Goal: Use online tool/utility: Use online tool/utility

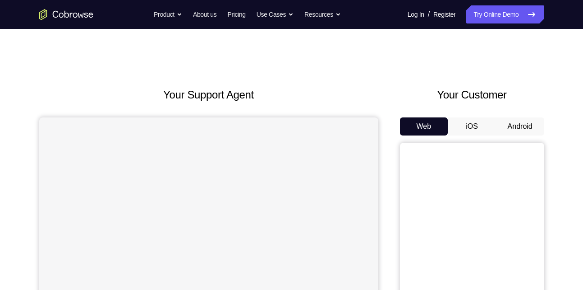
scroll to position [24, 0]
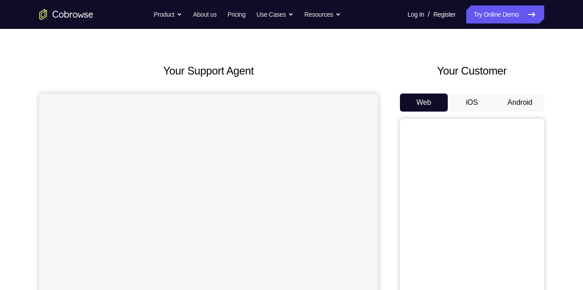
click at [499, 102] on button "Android" at bounding box center [520, 102] width 48 height 18
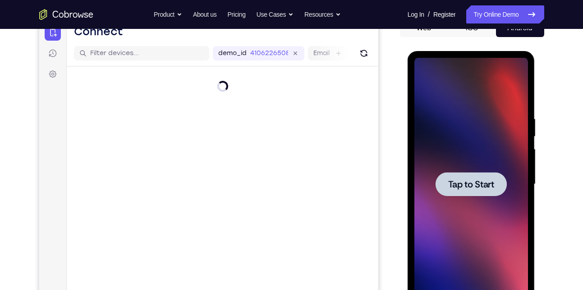
scroll to position [0, 0]
click at [474, 140] on div at bounding box center [471, 184] width 114 height 253
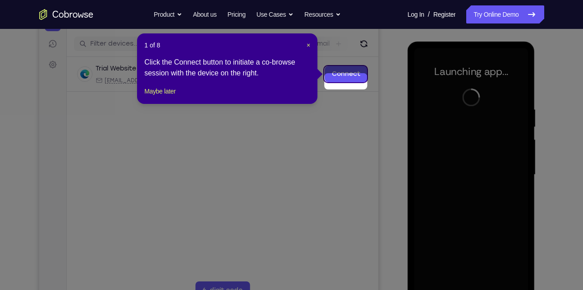
scroll to position [95, 0]
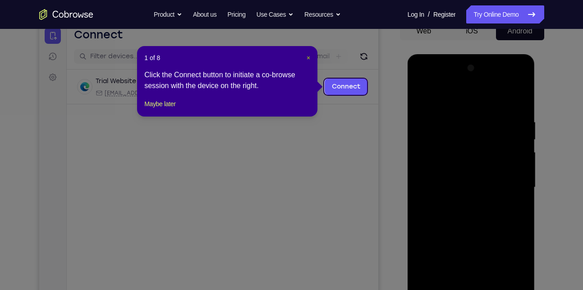
click at [309, 61] on button "×" at bounding box center [309, 57] width 4 height 9
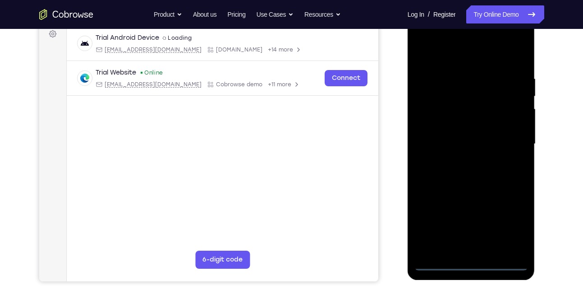
scroll to position [141, 0]
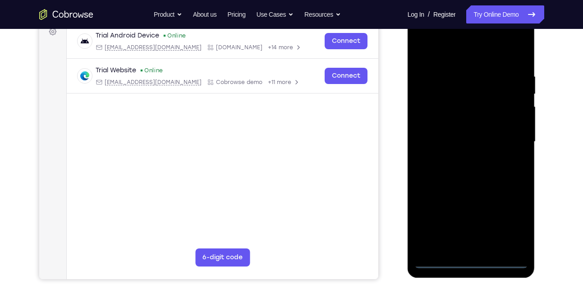
click at [467, 261] on div at bounding box center [471, 141] width 114 height 253
click at [511, 227] on div at bounding box center [471, 141] width 114 height 253
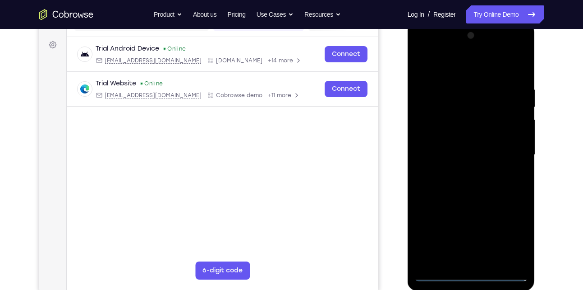
scroll to position [127, 0]
click at [478, 71] on div at bounding box center [471, 155] width 114 height 253
click at [511, 152] on div at bounding box center [471, 155] width 114 height 253
click at [460, 170] on div at bounding box center [471, 155] width 114 height 253
click at [466, 198] on div at bounding box center [471, 155] width 114 height 253
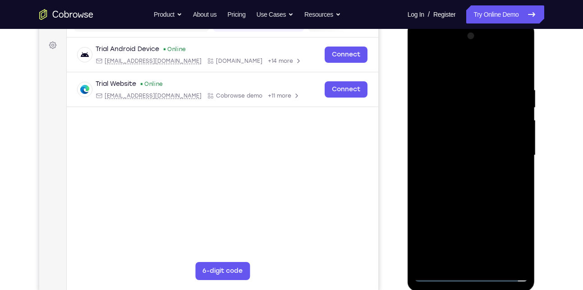
click at [472, 146] on div at bounding box center [471, 155] width 114 height 253
click at [464, 157] on div at bounding box center [471, 155] width 114 height 253
click at [464, 165] on div at bounding box center [471, 155] width 114 height 253
click at [513, 67] on div at bounding box center [471, 155] width 114 height 253
click at [465, 256] on div at bounding box center [471, 155] width 114 height 253
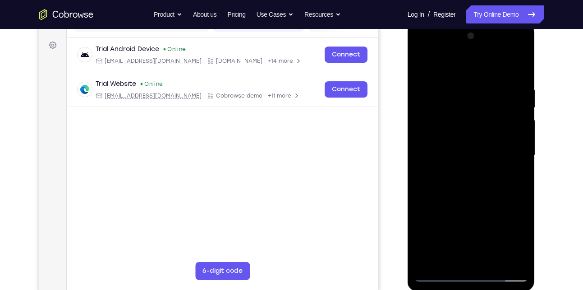
click at [481, 128] on div at bounding box center [471, 155] width 114 height 253
click at [462, 117] on div at bounding box center [471, 155] width 114 height 253
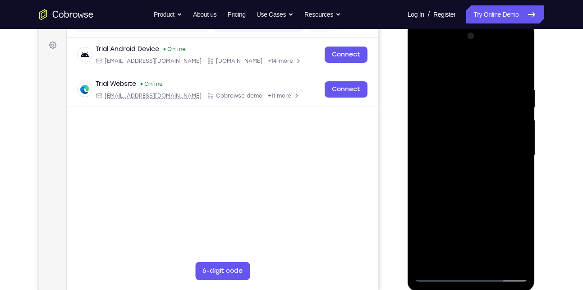
click at [462, 117] on div at bounding box center [471, 155] width 114 height 253
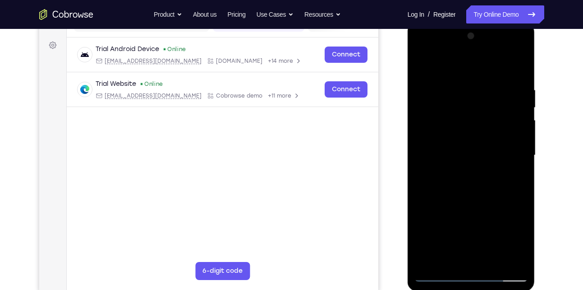
click at [462, 117] on div at bounding box center [471, 155] width 114 height 253
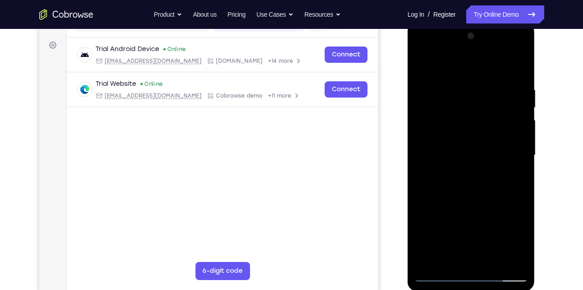
click at [462, 117] on div at bounding box center [471, 155] width 114 height 253
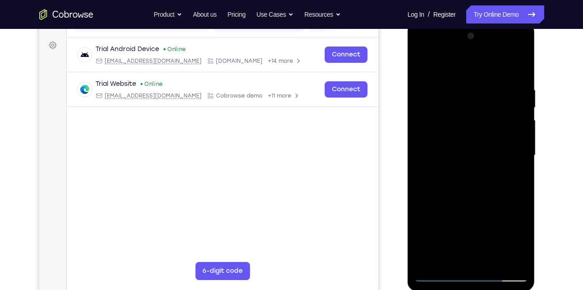
click at [462, 117] on div at bounding box center [471, 155] width 114 height 253
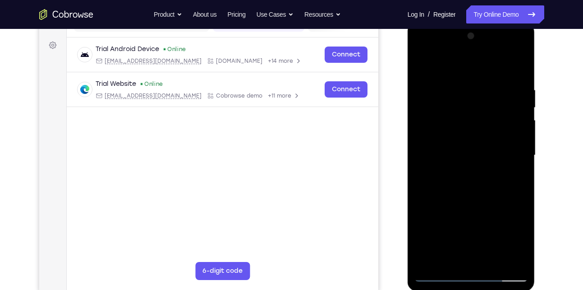
click at [462, 117] on div at bounding box center [471, 155] width 114 height 253
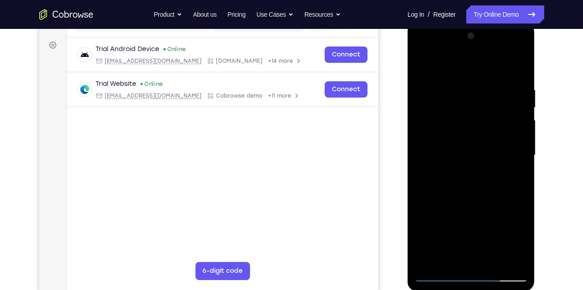
click at [521, 77] on div at bounding box center [471, 155] width 114 height 253
click at [492, 260] on div at bounding box center [471, 155] width 114 height 253
click at [474, 202] on div at bounding box center [471, 155] width 114 height 253
click at [458, 141] on div at bounding box center [471, 155] width 114 height 253
click at [420, 65] on div at bounding box center [471, 155] width 114 height 253
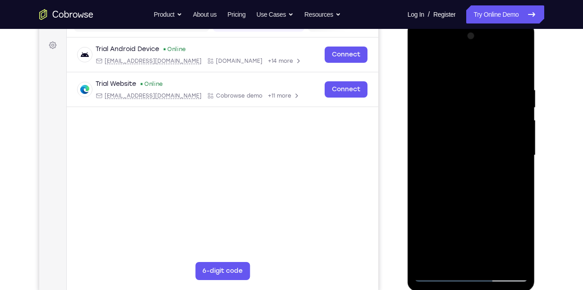
click at [521, 106] on div at bounding box center [471, 155] width 114 height 253
click at [421, 107] on div at bounding box center [471, 155] width 114 height 253
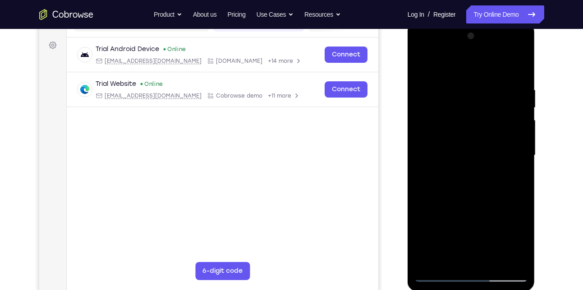
click at [421, 107] on div at bounding box center [471, 155] width 114 height 253
click at [424, 63] on div at bounding box center [471, 155] width 114 height 253
drag, startPoint x: 463, startPoint y: 210, endPoint x: 472, endPoint y: 106, distance: 104.2
click at [472, 106] on div at bounding box center [471, 155] width 114 height 253
drag, startPoint x: 466, startPoint y: 184, endPoint x: 460, endPoint y: 96, distance: 87.7
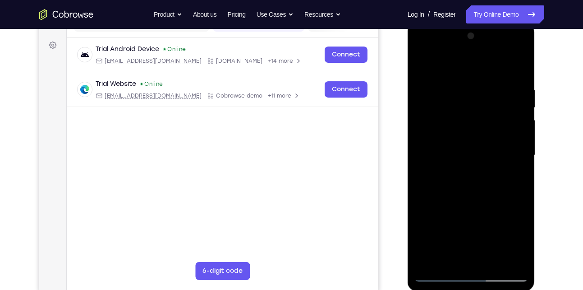
click at [460, 96] on div at bounding box center [471, 155] width 114 height 253
drag, startPoint x: 474, startPoint y: 217, endPoint x: 488, endPoint y: 111, distance: 106.8
click at [488, 111] on div at bounding box center [471, 155] width 114 height 253
drag, startPoint x: 467, startPoint y: 211, endPoint x: 473, endPoint y: 127, distance: 84.1
click at [473, 127] on div at bounding box center [471, 155] width 114 height 253
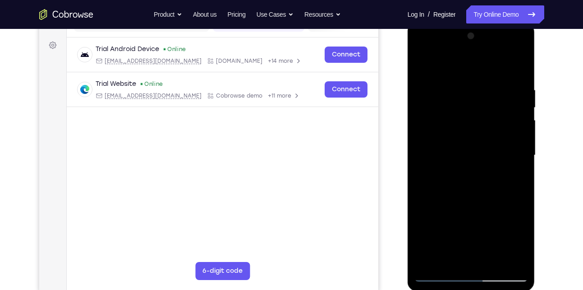
click at [429, 262] on div at bounding box center [471, 155] width 114 height 253
click at [483, 92] on div at bounding box center [471, 155] width 114 height 253
click at [467, 256] on div at bounding box center [471, 155] width 114 height 253
click at [518, 259] on div at bounding box center [471, 155] width 114 height 253
click at [482, 156] on div at bounding box center [471, 155] width 114 height 253
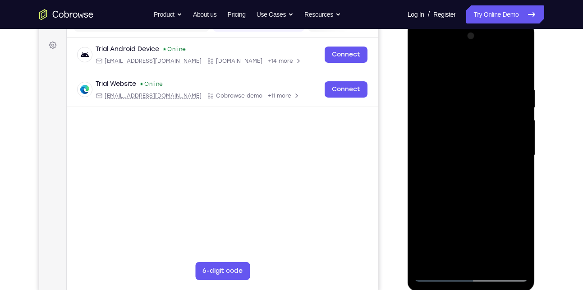
click at [490, 254] on div at bounding box center [471, 155] width 114 height 253
click at [452, 163] on div at bounding box center [471, 155] width 114 height 253
drag, startPoint x: 437, startPoint y: 170, endPoint x: 528, endPoint y: 167, distance: 90.3
click at [528, 167] on div at bounding box center [471, 155] width 114 height 253
click at [512, 205] on div at bounding box center [471, 155] width 114 height 253
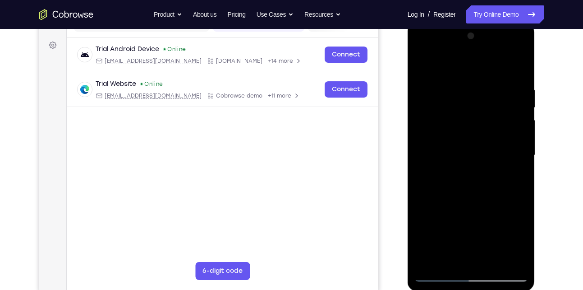
click at [516, 186] on div at bounding box center [471, 155] width 114 height 253
click at [516, 69] on div at bounding box center [471, 155] width 114 height 253
click at [493, 262] on div at bounding box center [471, 155] width 114 height 253
click at [439, 272] on div at bounding box center [471, 155] width 114 height 253
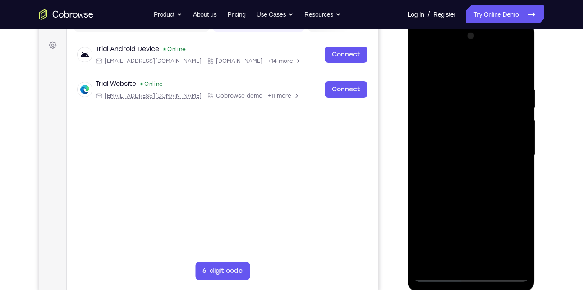
click at [430, 262] on div at bounding box center [471, 155] width 114 height 253
drag, startPoint x: 515, startPoint y: 80, endPoint x: 445, endPoint y: 95, distance: 71.4
click at [445, 95] on div at bounding box center [471, 155] width 114 height 253
drag, startPoint x: 488, startPoint y: 130, endPoint x: 491, endPoint y: 249, distance: 119.6
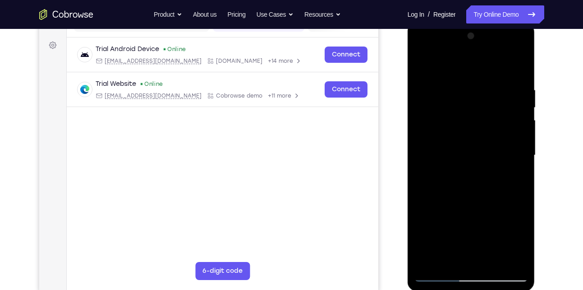
click at [491, 249] on div at bounding box center [471, 155] width 114 height 253
drag, startPoint x: 472, startPoint y: 210, endPoint x: 464, endPoint y: 141, distance: 69.1
click at [464, 141] on div at bounding box center [471, 155] width 114 height 253
click at [521, 131] on div at bounding box center [471, 155] width 114 height 253
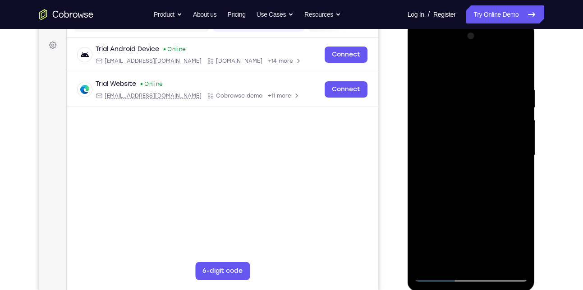
click at [521, 131] on div at bounding box center [471, 155] width 114 height 253
click at [430, 261] on div at bounding box center [471, 155] width 114 height 253
click at [455, 80] on div at bounding box center [471, 155] width 114 height 253
click at [520, 156] on div at bounding box center [471, 155] width 114 height 253
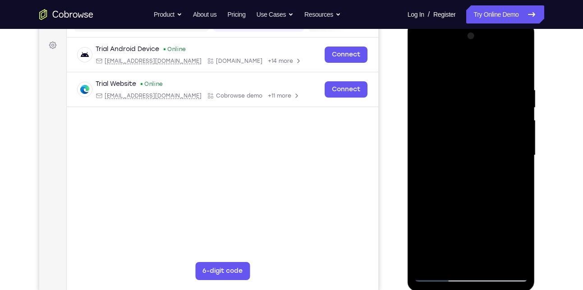
click at [520, 156] on div at bounding box center [471, 155] width 114 height 253
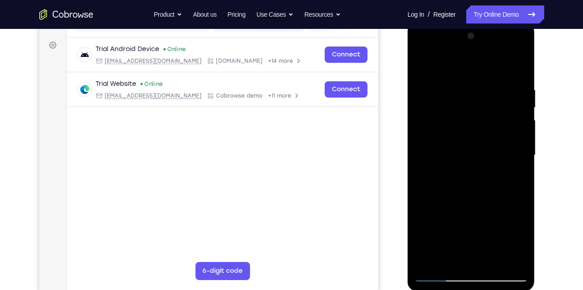
click at [520, 156] on div at bounding box center [471, 155] width 114 height 253
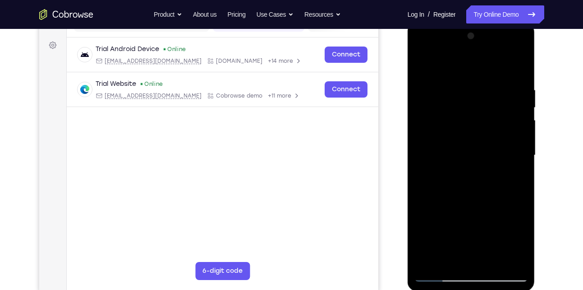
click at [520, 156] on div at bounding box center [471, 155] width 114 height 253
click at [516, 69] on div at bounding box center [471, 155] width 114 height 253
drag, startPoint x: 479, startPoint y: 196, endPoint x: 460, endPoint y: 10, distance: 186.3
click at [460, 22] on html "Online web based iOS Simulators and Android Emulators. Run iPhone, iPad, Mobile…" at bounding box center [472, 157] width 129 height 271
drag, startPoint x: 472, startPoint y: 199, endPoint x: 472, endPoint y: 55, distance: 144.3
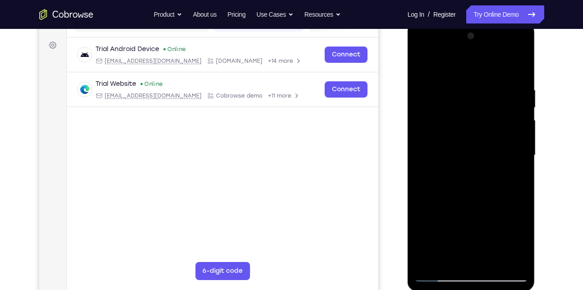
click at [472, 55] on div at bounding box center [471, 155] width 114 height 253
drag, startPoint x: 456, startPoint y: 192, endPoint x: 472, endPoint y: 45, distance: 147.8
click at [472, 45] on div at bounding box center [471, 155] width 114 height 253
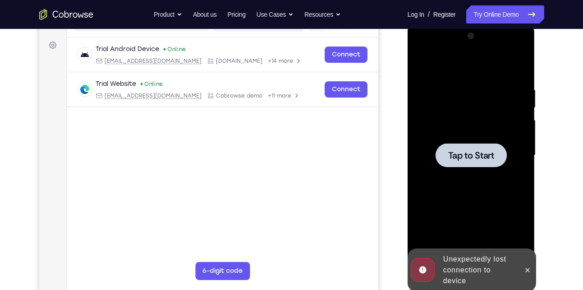
click at [472, 188] on div at bounding box center [471, 155] width 114 height 253
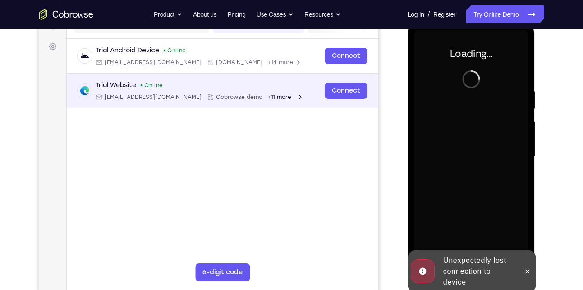
scroll to position [69, 0]
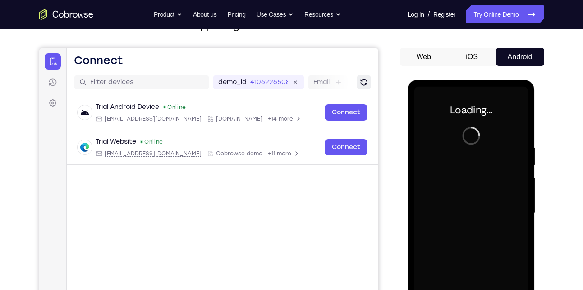
click at [359, 82] on icon "Refresh" at bounding box center [363, 82] width 9 height 9
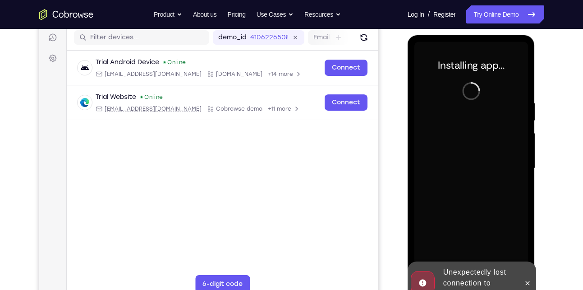
scroll to position [115, 0]
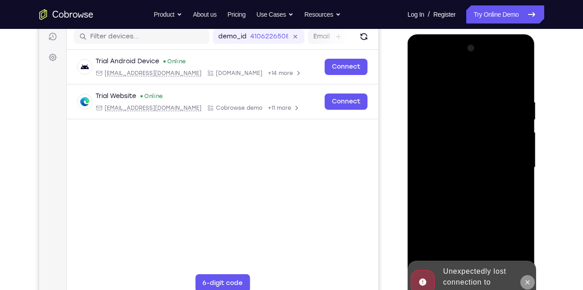
click at [528, 280] on icon at bounding box center [527, 281] width 7 height 7
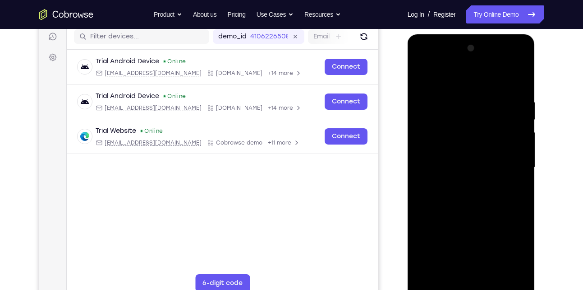
click at [478, 288] on div at bounding box center [471, 167] width 114 height 253
click at [513, 247] on div at bounding box center [471, 167] width 114 height 253
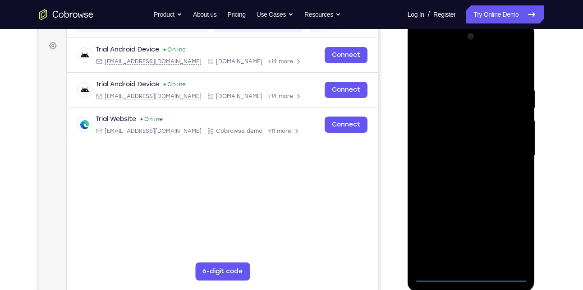
scroll to position [127, 0]
click at [479, 69] on div at bounding box center [471, 155] width 114 height 253
click at [512, 152] on div at bounding box center [471, 155] width 114 height 253
click at [461, 171] on div at bounding box center [471, 155] width 114 height 253
click at [459, 147] on div at bounding box center [471, 155] width 114 height 253
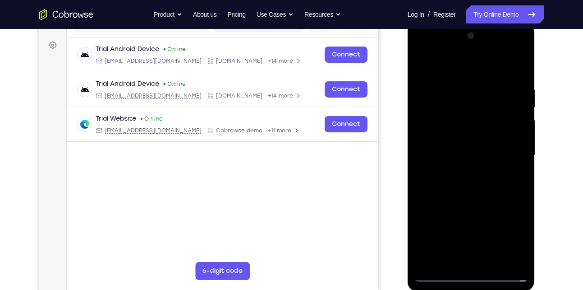
click at [465, 172] on div at bounding box center [471, 155] width 114 height 253
click at [466, 148] on div at bounding box center [471, 155] width 114 height 253
click at [432, 152] on div at bounding box center [471, 155] width 114 height 253
click at [461, 160] on div at bounding box center [471, 155] width 114 height 253
click at [458, 201] on div at bounding box center [471, 155] width 114 height 253
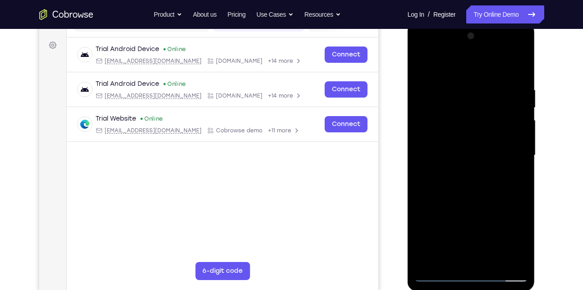
click at [504, 126] on div at bounding box center [471, 155] width 114 height 253
click at [515, 130] on div at bounding box center [471, 155] width 114 height 253
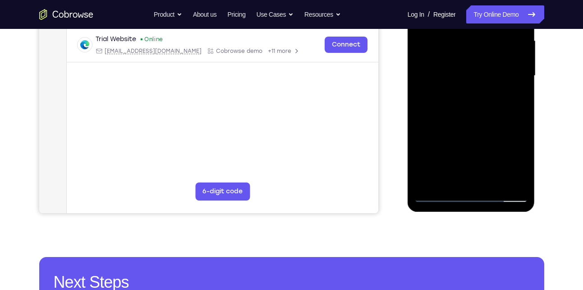
scroll to position [207, 0]
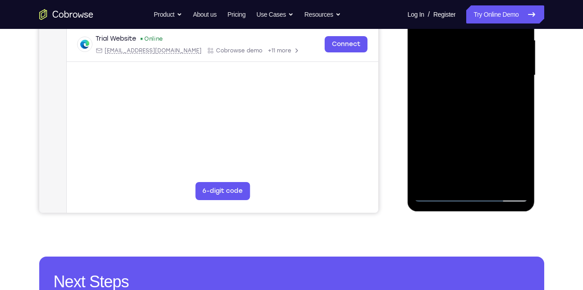
click at [483, 187] on div at bounding box center [471, 75] width 114 height 253
click at [482, 188] on div at bounding box center [471, 75] width 114 height 253
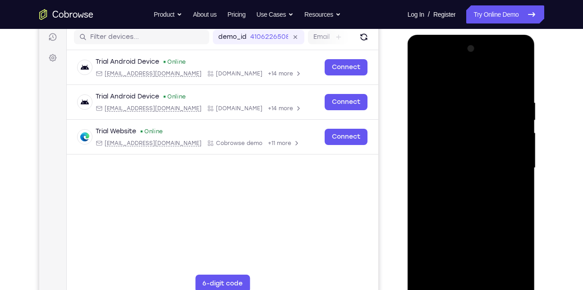
scroll to position [115, 0]
click at [477, 130] on div at bounding box center [471, 167] width 114 height 253
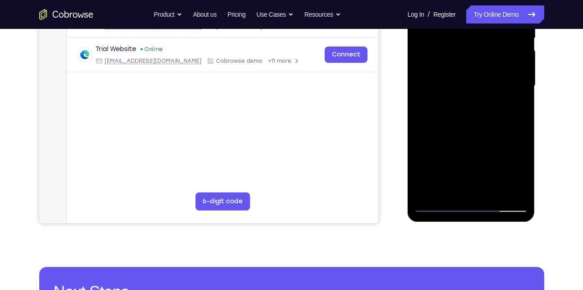
scroll to position [223, 0]
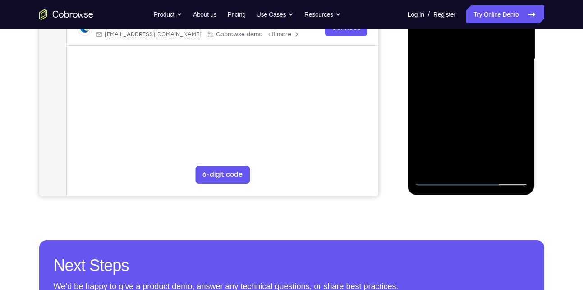
click at [479, 171] on div at bounding box center [471, 59] width 114 height 253
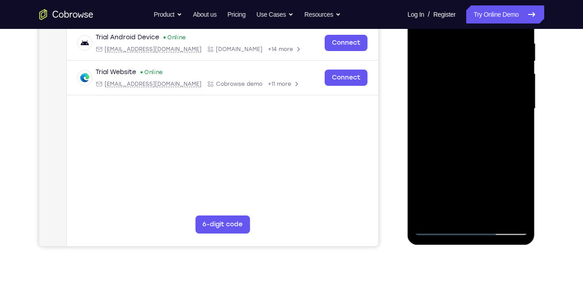
scroll to position [174, 0]
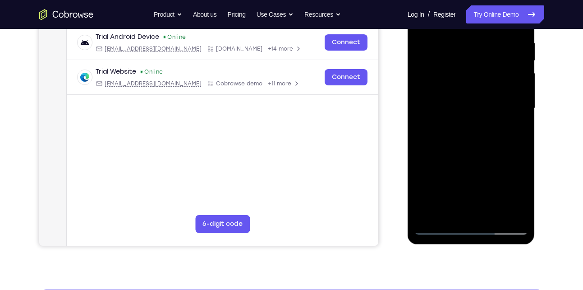
click at [477, 221] on div at bounding box center [471, 108] width 114 height 253
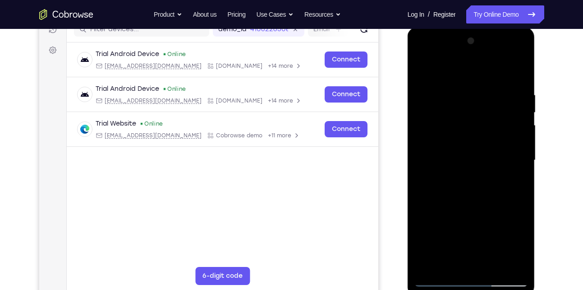
scroll to position [122, 0]
click at [450, 162] on div at bounding box center [471, 160] width 114 height 253
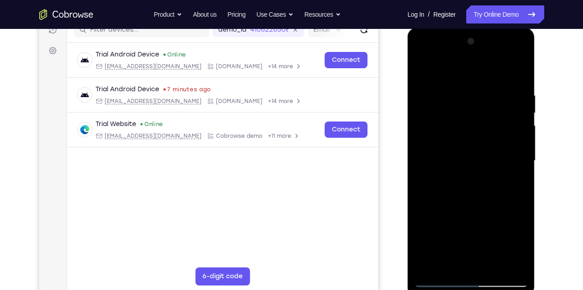
click at [446, 190] on div at bounding box center [471, 160] width 114 height 253
click at [474, 134] on div at bounding box center [471, 160] width 114 height 253
click at [475, 55] on div at bounding box center [471, 160] width 114 height 253
click at [446, 88] on div at bounding box center [471, 160] width 114 height 253
click at [431, 120] on div at bounding box center [471, 160] width 114 height 253
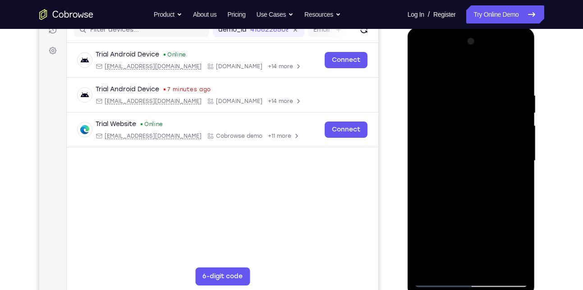
click at [462, 176] on div at bounding box center [471, 160] width 114 height 253
click at [478, 204] on div at bounding box center [471, 160] width 114 height 253
click at [473, 155] on div at bounding box center [471, 160] width 114 height 253
click at [469, 135] on div at bounding box center [471, 160] width 114 height 253
click at [470, 120] on div at bounding box center [471, 160] width 114 height 253
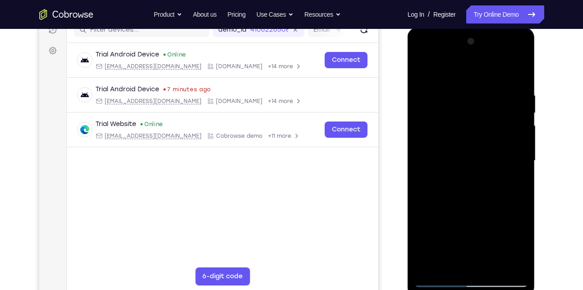
click at [470, 120] on div at bounding box center [471, 160] width 114 height 253
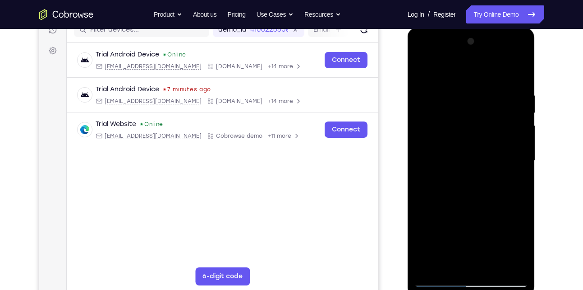
click at [470, 120] on div at bounding box center [471, 160] width 114 height 253
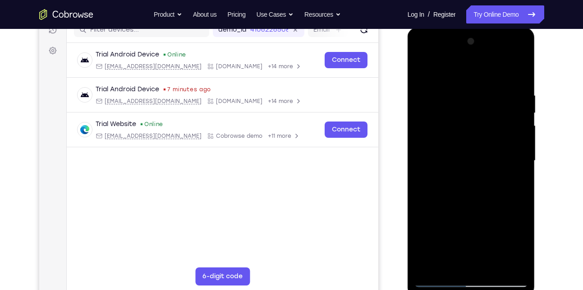
click at [470, 120] on div at bounding box center [471, 160] width 114 height 253
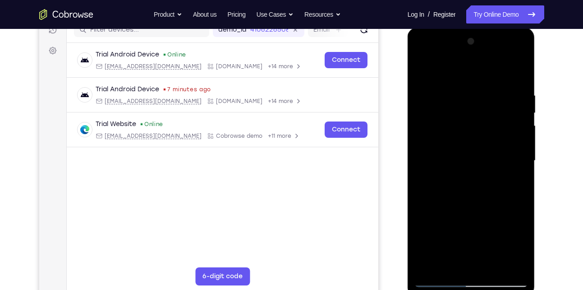
click at [470, 120] on div at bounding box center [471, 160] width 114 height 253
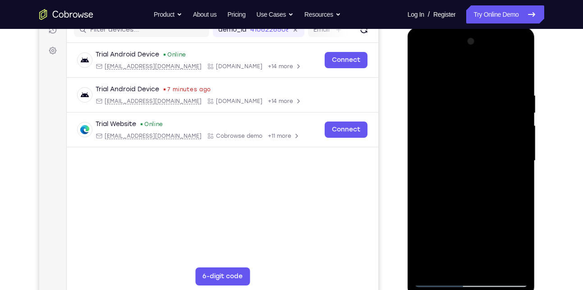
click at [519, 81] on div at bounding box center [471, 160] width 114 height 253
click at [494, 267] on div at bounding box center [471, 160] width 114 height 253
click at [480, 207] on div at bounding box center [471, 160] width 114 height 253
click at [426, 66] on div at bounding box center [471, 160] width 114 height 253
click at [463, 92] on div at bounding box center [471, 160] width 114 height 253
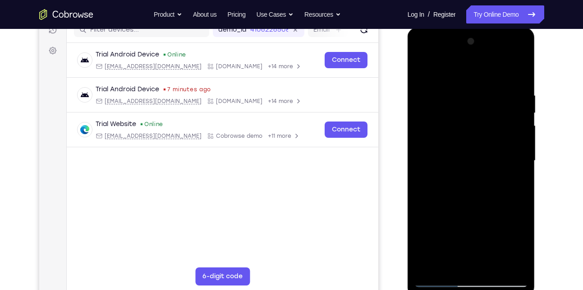
click at [518, 158] on div at bounding box center [471, 160] width 114 height 253
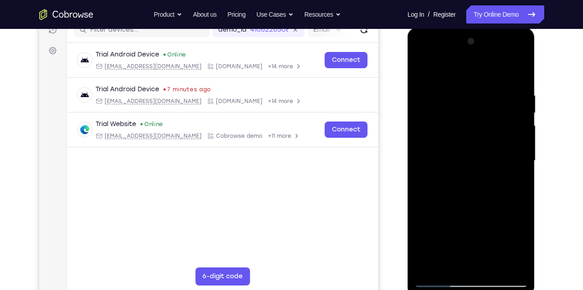
click at [518, 158] on div at bounding box center [471, 160] width 114 height 253
click at [517, 76] on div at bounding box center [471, 160] width 114 height 253
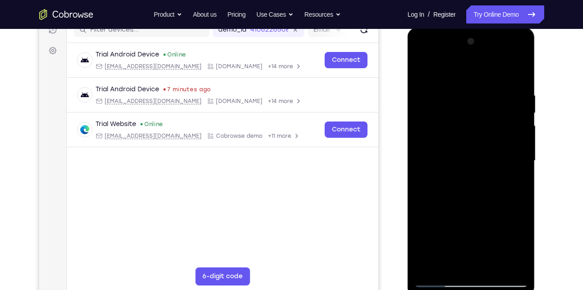
drag, startPoint x: 478, startPoint y: 212, endPoint x: 506, endPoint y: 48, distance: 166.2
click at [506, 48] on div at bounding box center [471, 160] width 114 height 253
drag, startPoint x: 472, startPoint y: 206, endPoint x: 474, endPoint y: 105, distance: 101.5
click at [474, 105] on div at bounding box center [471, 160] width 114 height 253
click at [523, 171] on div at bounding box center [471, 160] width 114 height 253
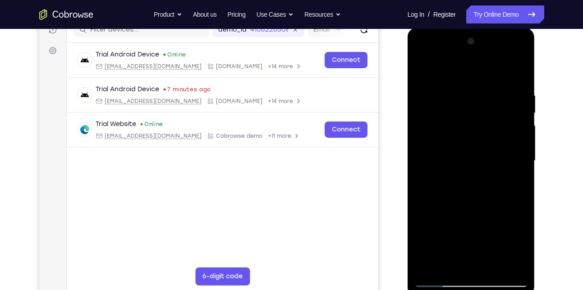
click at [523, 171] on div at bounding box center [471, 160] width 114 height 253
drag, startPoint x: 471, startPoint y: 205, endPoint x: 474, endPoint y: 95, distance: 110.1
click at [474, 95] on div at bounding box center [471, 160] width 114 height 253
drag, startPoint x: 474, startPoint y: 219, endPoint x: 495, endPoint y: 72, distance: 148.5
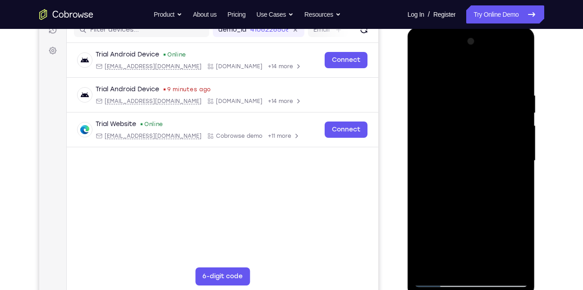
click at [495, 72] on div at bounding box center [471, 160] width 114 height 253
drag, startPoint x: 452, startPoint y: 191, endPoint x: 488, endPoint y: 80, distance: 116.0
click at [488, 80] on div at bounding box center [471, 160] width 114 height 253
drag, startPoint x: 467, startPoint y: 217, endPoint x: 474, endPoint y: 181, distance: 36.7
click at [474, 181] on div at bounding box center [471, 160] width 114 height 253
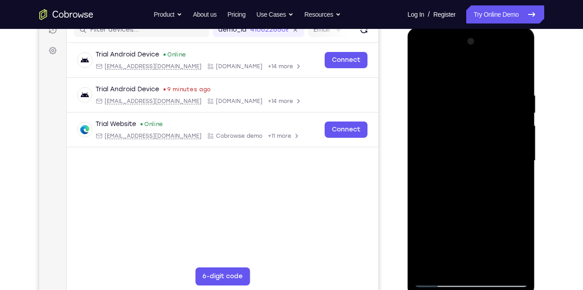
click at [520, 146] on div at bounding box center [471, 160] width 114 height 253
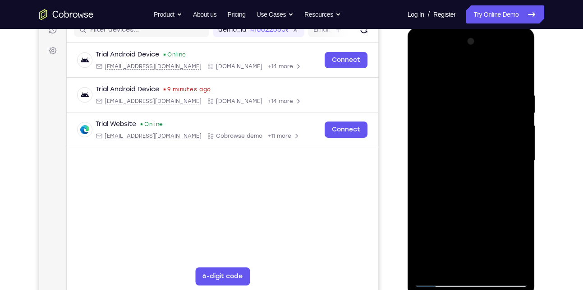
click at [520, 146] on div at bounding box center [471, 160] width 114 height 253
click at [494, 265] on div at bounding box center [471, 160] width 114 height 253
click at [442, 265] on div at bounding box center [471, 160] width 114 height 253
drag, startPoint x: 459, startPoint y: 156, endPoint x: 477, endPoint y: 76, distance: 81.8
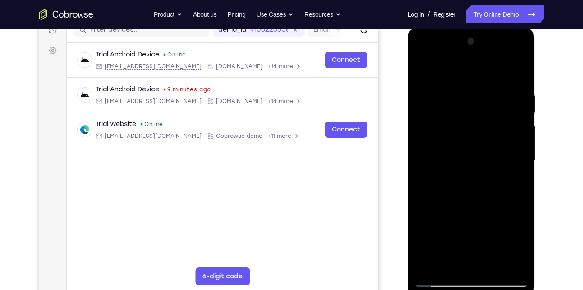
click at [477, 76] on div at bounding box center [471, 160] width 114 height 253
click at [422, 70] on div at bounding box center [471, 160] width 114 height 253
click at [424, 68] on div at bounding box center [471, 160] width 114 height 253
drag, startPoint x: 453, startPoint y: 225, endPoint x: 451, endPoint y: 188, distance: 37.0
click at [451, 188] on div at bounding box center [471, 160] width 114 height 253
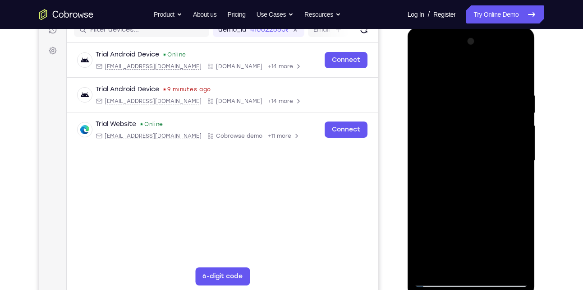
drag, startPoint x: 460, startPoint y: 216, endPoint x: 459, endPoint y: 128, distance: 88.0
click at [459, 128] on div at bounding box center [471, 160] width 114 height 253
drag, startPoint x: 465, startPoint y: 202, endPoint x: 469, endPoint y: 86, distance: 115.5
click at [469, 86] on div at bounding box center [471, 160] width 114 height 253
drag, startPoint x: 484, startPoint y: 197, endPoint x: 474, endPoint y: 99, distance: 98.5
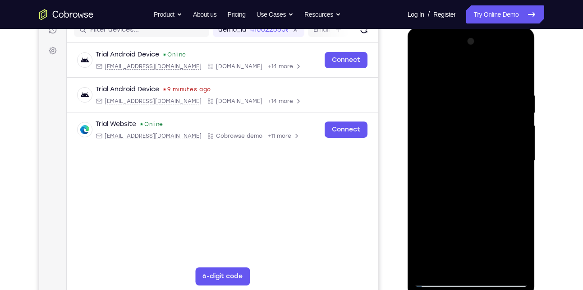
click at [474, 99] on div at bounding box center [471, 160] width 114 height 253
drag, startPoint x: 472, startPoint y: 203, endPoint x: 485, endPoint y: 67, distance: 136.8
click at [485, 67] on div at bounding box center [471, 160] width 114 height 253
drag, startPoint x: 485, startPoint y: 194, endPoint x: 484, endPoint y: 64, distance: 130.3
click at [484, 64] on div at bounding box center [471, 160] width 114 height 253
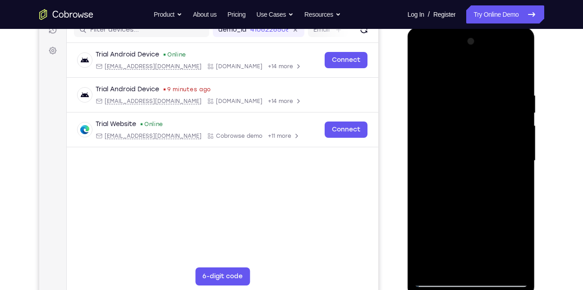
drag, startPoint x: 469, startPoint y: 194, endPoint x: 478, endPoint y: 121, distance: 73.6
click at [478, 121] on div at bounding box center [471, 160] width 114 height 253
click at [523, 165] on div at bounding box center [471, 160] width 114 height 253
click at [523, 169] on div at bounding box center [471, 160] width 114 height 253
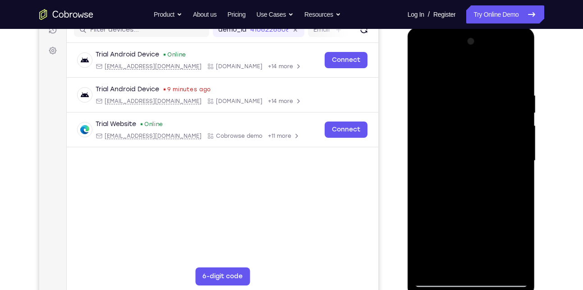
click at [523, 169] on div at bounding box center [471, 160] width 114 height 253
drag, startPoint x: 469, startPoint y: 204, endPoint x: 468, endPoint y: 108, distance: 96.5
click at [468, 108] on div at bounding box center [471, 160] width 114 height 253
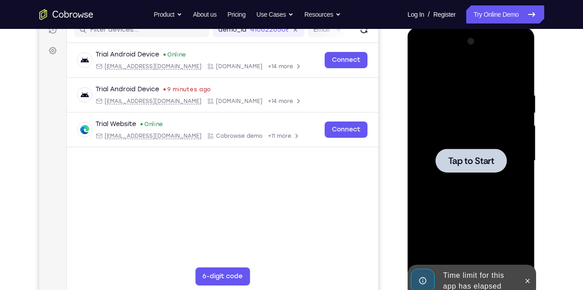
click at [481, 157] on span "Tap to Start" at bounding box center [471, 160] width 46 height 9
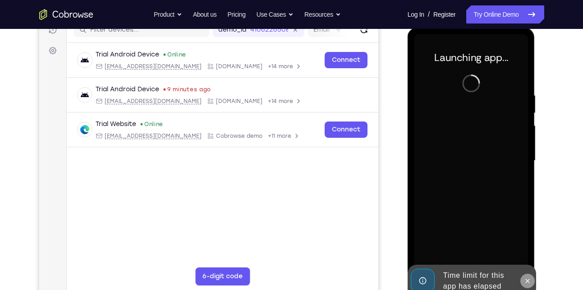
click at [527, 279] on icon at bounding box center [527, 280] width 7 height 7
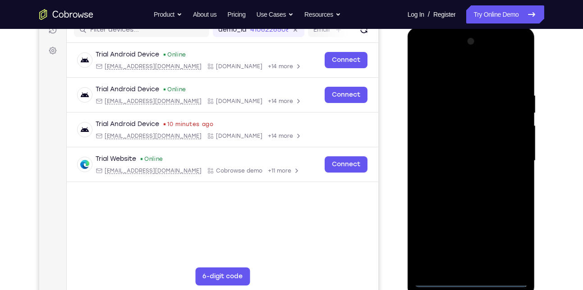
click at [474, 282] on div at bounding box center [471, 160] width 114 height 253
click at [514, 242] on div at bounding box center [471, 160] width 114 height 253
click at [483, 74] on div at bounding box center [471, 160] width 114 height 253
click at [509, 157] on div at bounding box center [471, 160] width 114 height 253
click at [462, 176] on div at bounding box center [471, 160] width 114 height 253
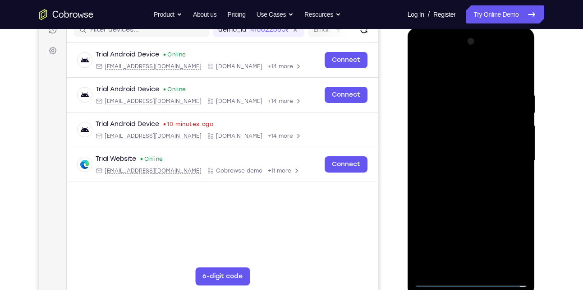
click at [456, 151] on div at bounding box center [471, 160] width 114 height 253
click at [466, 175] on div at bounding box center [471, 160] width 114 height 253
click at [469, 151] on div at bounding box center [471, 160] width 114 height 253
click at [463, 166] on div at bounding box center [471, 160] width 114 height 253
click at [468, 170] on div at bounding box center [471, 160] width 114 height 253
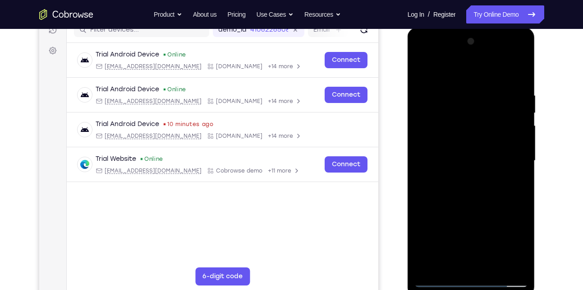
click at [452, 261] on div at bounding box center [471, 160] width 114 height 253
click at [468, 136] on div at bounding box center [471, 160] width 114 height 253
click at [465, 127] on div at bounding box center [471, 160] width 114 height 253
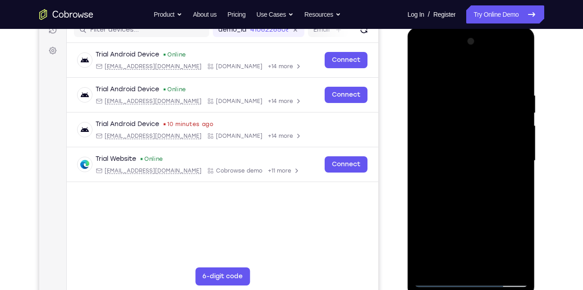
click at [465, 127] on div at bounding box center [471, 160] width 114 height 253
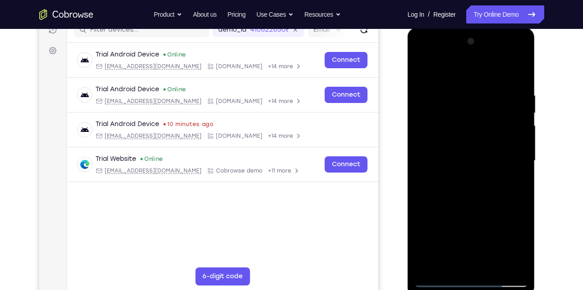
click at [465, 127] on div at bounding box center [471, 160] width 114 height 253
click at [481, 117] on div at bounding box center [471, 160] width 114 height 253
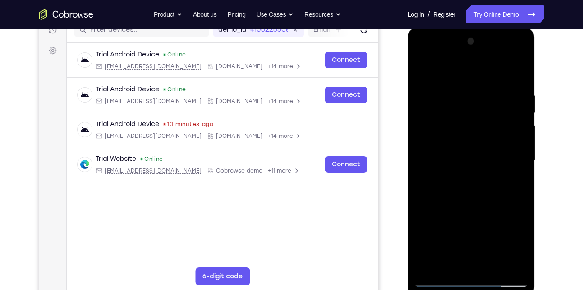
click at [481, 117] on div at bounding box center [471, 160] width 114 height 253
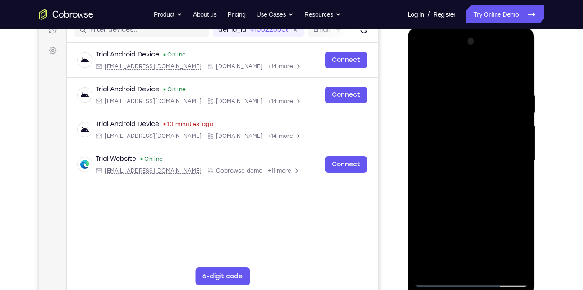
click at [489, 90] on div at bounding box center [471, 160] width 114 height 253
click at [519, 83] on div at bounding box center [471, 160] width 114 height 253
click at [484, 94] on div at bounding box center [471, 160] width 114 height 253
click at [520, 266] on div at bounding box center [471, 160] width 114 height 253
click at [485, 265] on div at bounding box center [471, 160] width 114 height 253
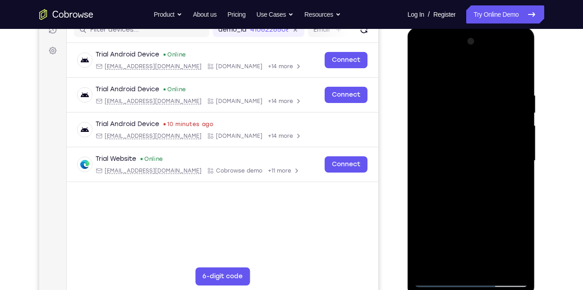
click at [460, 144] on div at bounding box center [471, 160] width 114 height 253
drag, startPoint x: 436, startPoint y: 160, endPoint x: 497, endPoint y: 171, distance: 62.4
click at [497, 171] on div at bounding box center [471, 160] width 114 height 253
click at [470, 205] on div at bounding box center [471, 160] width 114 height 253
click at [486, 111] on div at bounding box center [471, 160] width 114 height 253
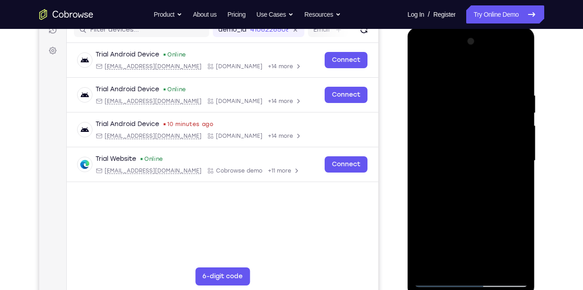
drag, startPoint x: 446, startPoint y: 152, endPoint x: 567, endPoint y: 137, distance: 121.8
click at [536, 137] on html "Online web based iOS Simulators and Android Emulators. Run iPhone, iPad, Mobile…" at bounding box center [472, 163] width 129 height 271
drag, startPoint x: 431, startPoint y: 168, endPoint x: 975, endPoint y: 205, distance: 544.7
click at [536, 178] on html "Online web based iOS Simulators and Android Emulators. Run iPhone, iPad, Mobile…" at bounding box center [472, 163] width 129 height 271
click at [465, 264] on div at bounding box center [471, 160] width 114 height 253
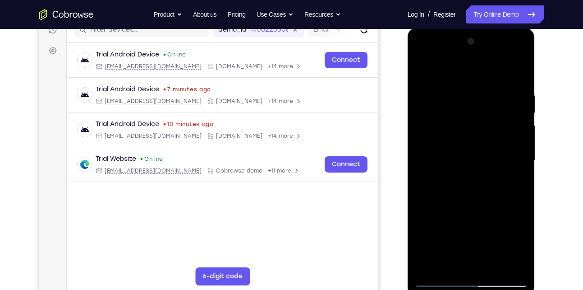
click at [483, 148] on div at bounding box center [471, 160] width 114 height 253
click at [489, 263] on div at bounding box center [471, 160] width 114 height 253
click at [512, 263] on div at bounding box center [471, 160] width 114 height 253
click at [518, 108] on div at bounding box center [471, 160] width 114 height 253
click at [517, 74] on div at bounding box center [471, 160] width 114 height 253
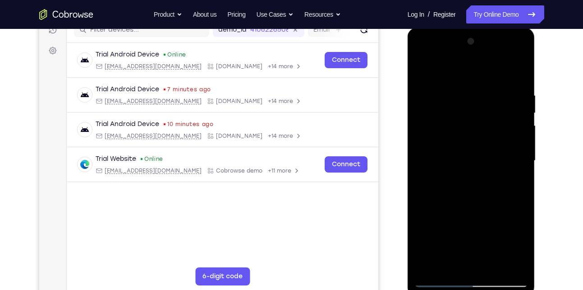
click at [491, 267] on div at bounding box center [471, 160] width 114 height 253
click at [477, 208] on div at bounding box center [471, 160] width 114 height 253
click at [439, 283] on div at bounding box center [471, 160] width 114 height 253
click at [487, 96] on div at bounding box center [471, 160] width 114 height 253
click at [450, 257] on div at bounding box center [471, 160] width 114 height 253
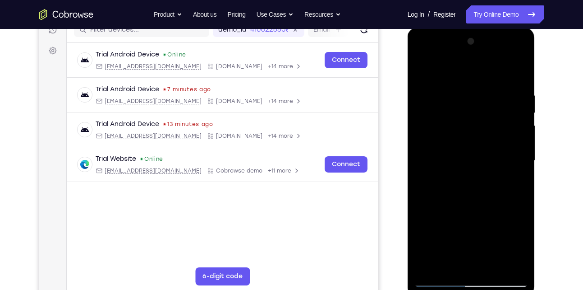
click at [486, 136] on div at bounding box center [471, 160] width 114 height 253
click at [488, 264] on div at bounding box center [471, 160] width 114 height 253
click at [514, 264] on div at bounding box center [471, 160] width 114 height 253
click at [517, 74] on div at bounding box center [471, 160] width 114 height 253
click at [496, 266] on div at bounding box center [471, 160] width 114 height 253
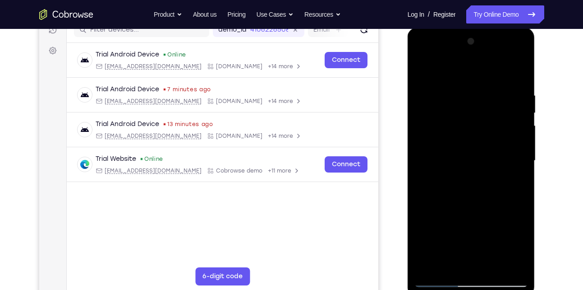
click at [474, 149] on div at bounding box center [471, 160] width 114 height 253
click at [489, 244] on div at bounding box center [471, 160] width 114 height 253
click at [468, 221] on div at bounding box center [471, 160] width 114 height 253
click at [457, 210] on div at bounding box center [471, 160] width 114 height 253
click at [472, 160] on div at bounding box center [471, 160] width 114 height 253
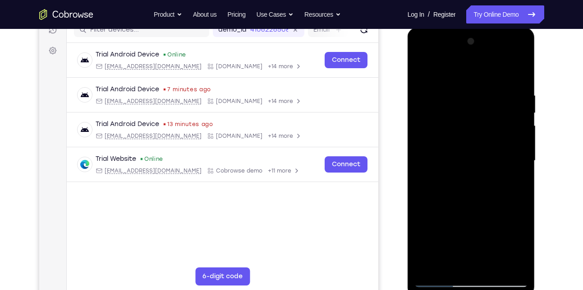
click at [423, 72] on div at bounding box center [471, 160] width 114 height 253
click at [450, 270] on div at bounding box center [471, 160] width 114 height 253
click at [439, 69] on div at bounding box center [471, 160] width 114 height 253
click at [444, 83] on div at bounding box center [471, 160] width 114 height 253
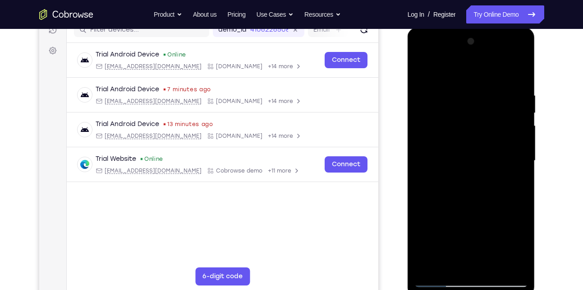
click at [423, 158] on div at bounding box center [471, 160] width 114 height 253
click at [519, 202] on div at bounding box center [471, 160] width 114 height 253
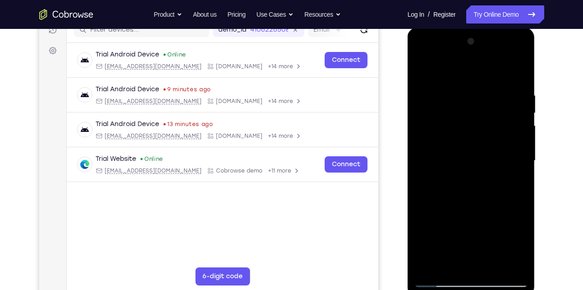
click at [519, 202] on div at bounding box center [471, 160] width 114 height 253
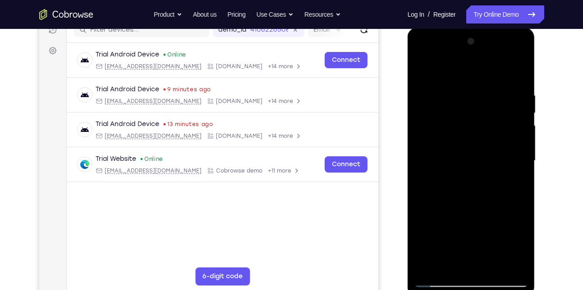
click at [519, 202] on div at bounding box center [471, 160] width 114 height 253
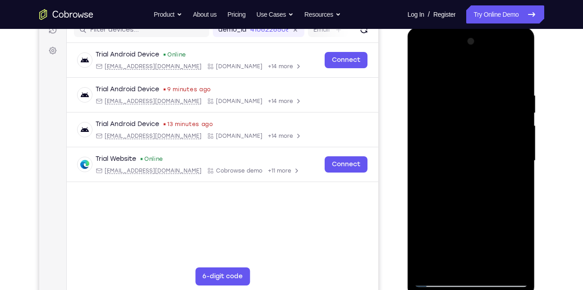
click at [519, 202] on div at bounding box center [471, 160] width 114 height 253
click at [520, 47] on div at bounding box center [471, 160] width 114 height 253
drag, startPoint x: 506, startPoint y: 230, endPoint x: 493, endPoint y: 107, distance: 123.8
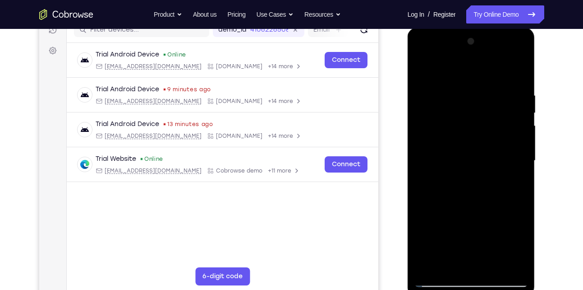
click at [493, 107] on div at bounding box center [471, 160] width 114 height 253
drag, startPoint x: 496, startPoint y: 124, endPoint x: 487, endPoint y: 191, distance: 67.4
click at [487, 191] on div at bounding box center [471, 160] width 114 height 253
click at [423, 71] on div at bounding box center [471, 160] width 114 height 253
click at [458, 103] on div at bounding box center [471, 160] width 114 height 253
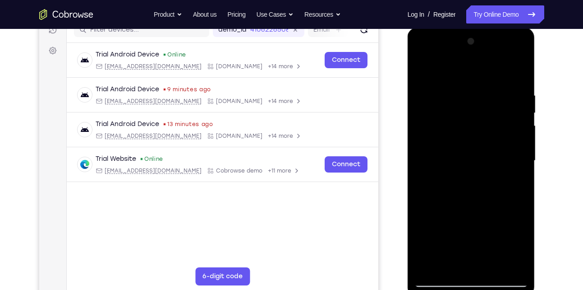
click at [491, 101] on div at bounding box center [471, 160] width 114 height 253
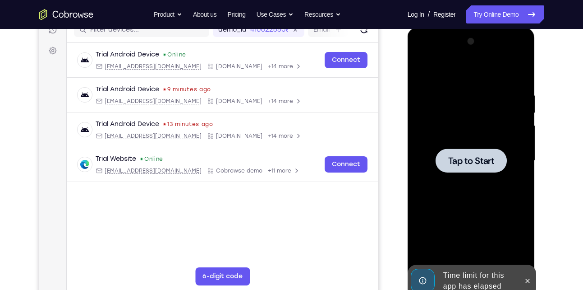
click at [454, 254] on div at bounding box center [471, 160] width 114 height 253
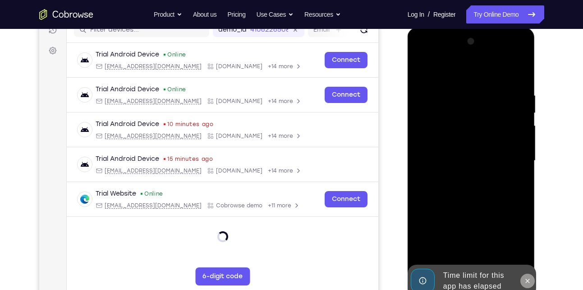
click at [523, 278] on button at bounding box center [527, 280] width 14 height 14
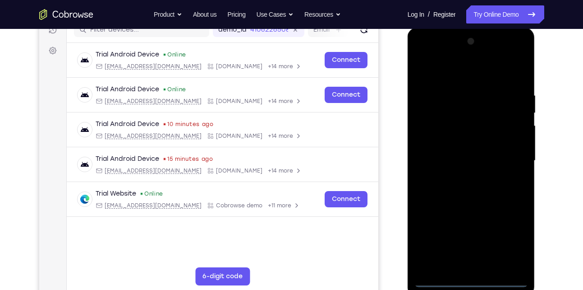
click at [472, 281] on div at bounding box center [471, 160] width 114 height 253
click at [511, 242] on div at bounding box center [471, 160] width 114 height 253
click at [470, 76] on div at bounding box center [471, 160] width 114 height 253
click at [510, 156] on div at bounding box center [471, 160] width 114 height 253
click at [462, 176] on div at bounding box center [471, 160] width 114 height 253
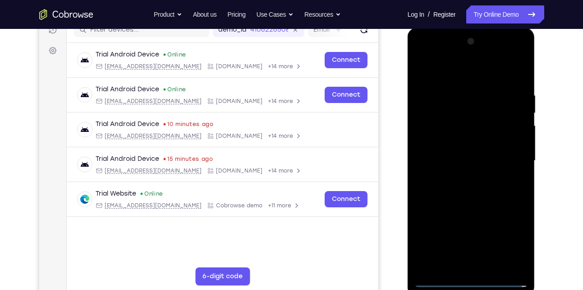
click at [470, 203] on div at bounding box center [471, 160] width 114 height 253
click at [475, 153] on div at bounding box center [471, 160] width 114 height 253
click at [448, 156] on div at bounding box center [471, 160] width 114 height 253
click at [452, 167] on div at bounding box center [471, 160] width 114 height 253
click at [454, 259] on div at bounding box center [471, 160] width 114 height 253
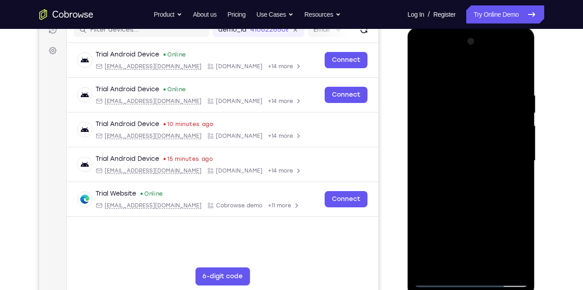
click at [461, 133] on div at bounding box center [471, 160] width 114 height 253
click at [475, 129] on div at bounding box center [471, 160] width 114 height 253
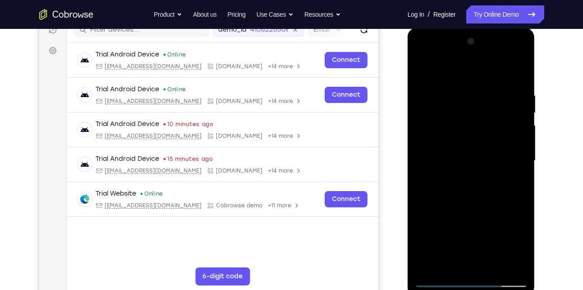
click at [475, 129] on div at bounding box center [471, 160] width 114 height 253
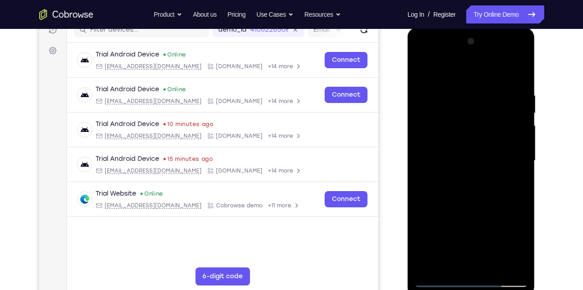
click at [475, 129] on div at bounding box center [471, 160] width 114 height 253
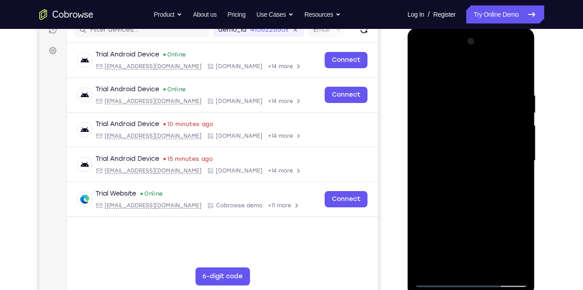
click at [475, 129] on div at bounding box center [471, 160] width 114 height 253
click at [458, 124] on div at bounding box center [471, 160] width 114 height 253
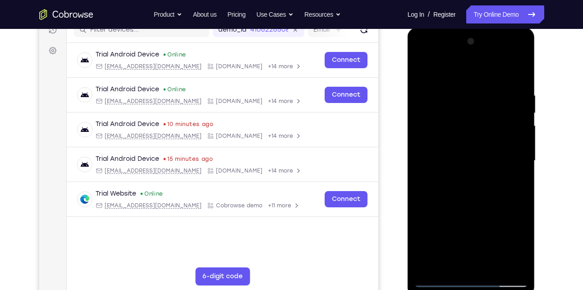
click at [458, 124] on div at bounding box center [471, 160] width 114 height 253
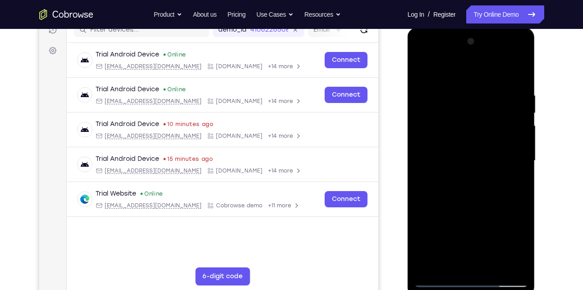
click at [458, 124] on div at bounding box center [471, 160] width 114 height 253
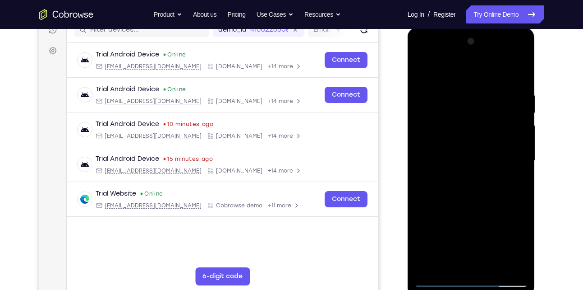
click at [458, 124] on div at bounding box center [471, 160] width 114 height 253
click at [516, 82] on div at bounding box center [471, 160] width 114 height 253
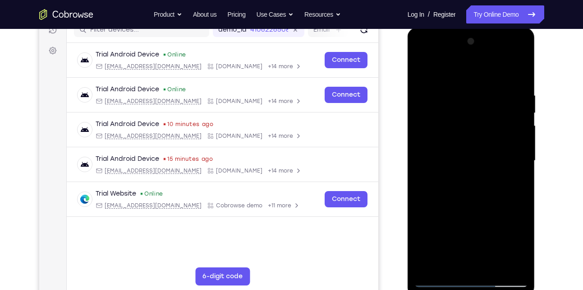
click at [493, 267] on div at bounding box center [471, 160] width 114 height 253
click at [472, 210] on div at bounding box center [471, 160] width 114 height 253
click at [461, 189] on div at bounding box center [471, 160] width 114 height 253
click at [424, 72] on div at bounding box center [471, 160] width 114 height 253
click at [424, 70] on div at bounding box center [471, 160] width 114 height 253
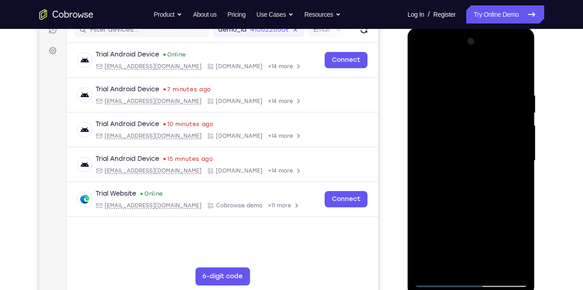
click at [461, 90] on div at bounding box center [471, 160] width 114 height 253
click at [522, 159] on div at bounding box center [471, 160] width 114 height 253
click at [423, 190] on div at bounding box center [471, 160] width 114 height 253
click at [519, 167] on div at bounding box center [471, 160] width 114 height 253
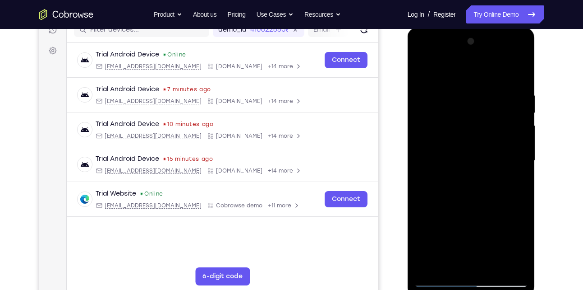
click at [519, 167] on div at bounding box center [471, 160] width 114 height 253
click at [515, 74] on div at bounding box center [471, 160] width 114 height 253
click at [429, 265] on div at bounding box center [471, 160] width 114 height 253
click at [465, 96] on div at bounding box center [471, 160] width 114 height 253
click at [517, 167] on div at bounding box center [471, 160] width 114 height 253
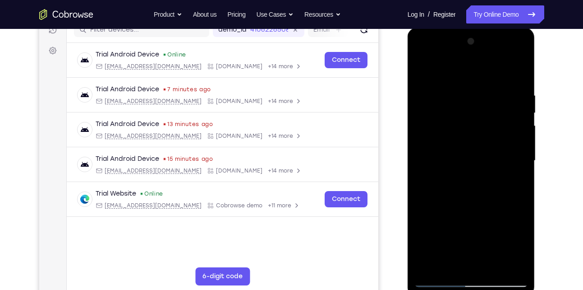
click at [517, 167] on div at bounding box center [471, 160] width 114 height 253
click at [518, 75] on div at bounding box center [471, 160] width 114 height 253
click at [492, 264] on div at bounding box center [471, 160] width 114 height 253
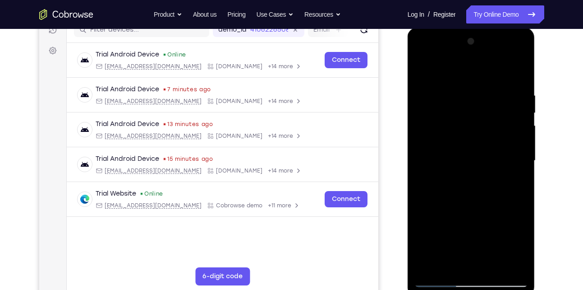
click at [438, 280] on div at bounding box center [471, 160] width 114 height 253
drag, startPoint x: 461, startPoint y: 201, endPoint x: 469, endPoint y: 94, distance: 107.2
click at [469, 94] on div at bounding box center [471, 160] width 114 height 253
click at [425, 70] on div at bounding box center [471, 160] width 114 height 253
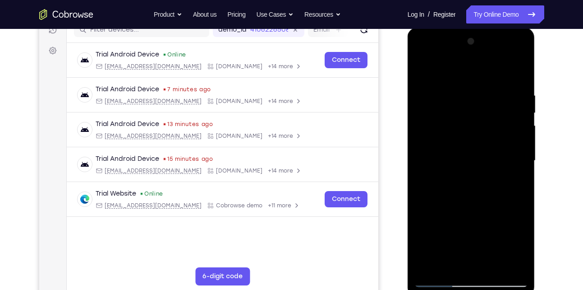
click at [425, 70] on div at bounding box center [471, 160] width 114 height 253
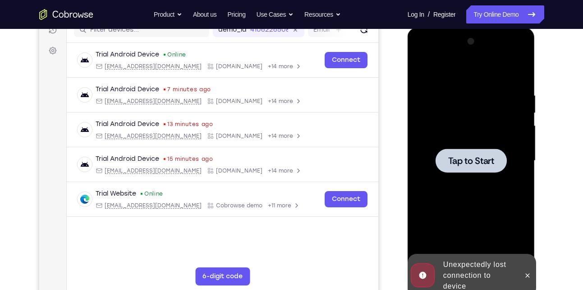
click at [456, 118] on div at bounding box center [471, 160] width 114 height 253
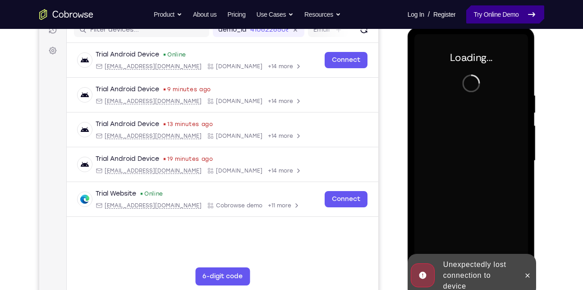
click at [485, 16] on link "Try Online Demo" at bounding box center [505, 14] width 78 height 18
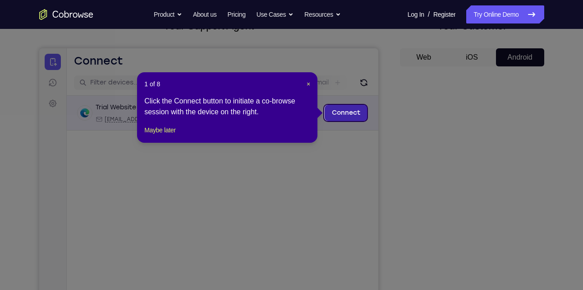
click at [335, 116] on link "Connect" at bounding box center [345, 113] width 43 height 16
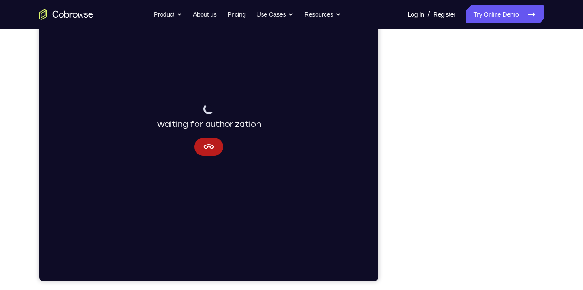
scroll to position [121, 0]
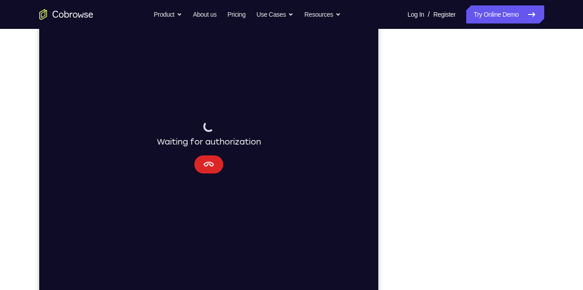
click at [211, 156] on button "Cancel" at bounding box center [208, 164] width 29 height 18
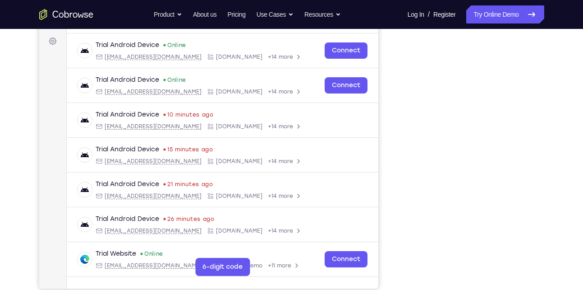
scroll to position [131, 0]
